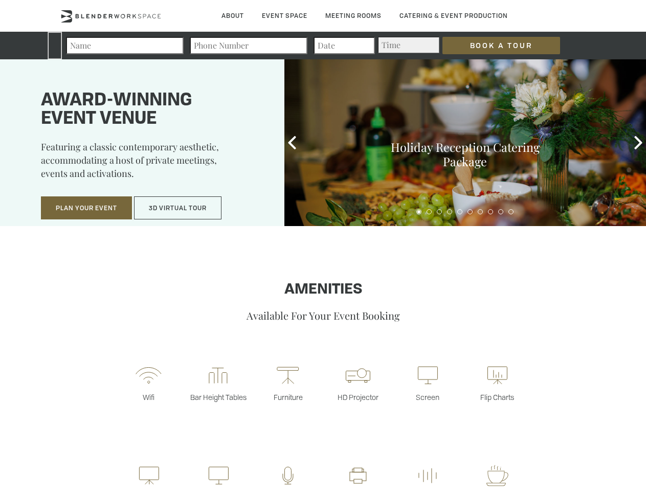
click at [493, 45] on input "Book a Tour" at bounding box center [501, 45] width 118 height 17
click at [86, 208] on button "Plan Your Event" at bounding box center [86, 208] width 91 height 24
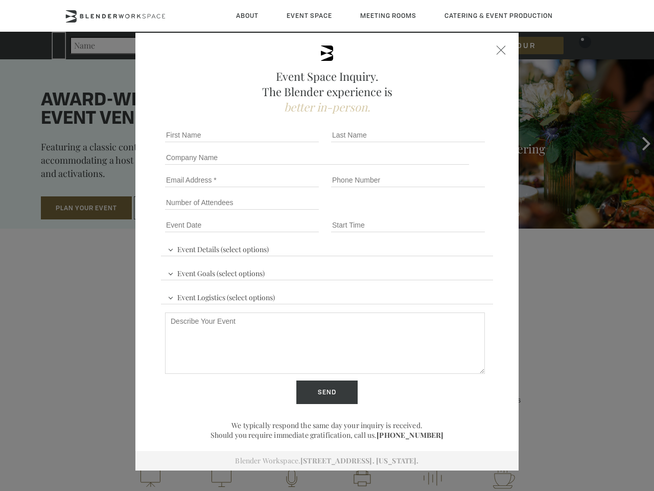
click at [178, 208] on input "Number of Attendees" at bounding box center [242, 202] width 154 height 14
click at [292, 143] on div "First name *" at bounding box center [244, 135] width 166 height 22
